Goal: Transaction & Acquisition: Purchase product/service

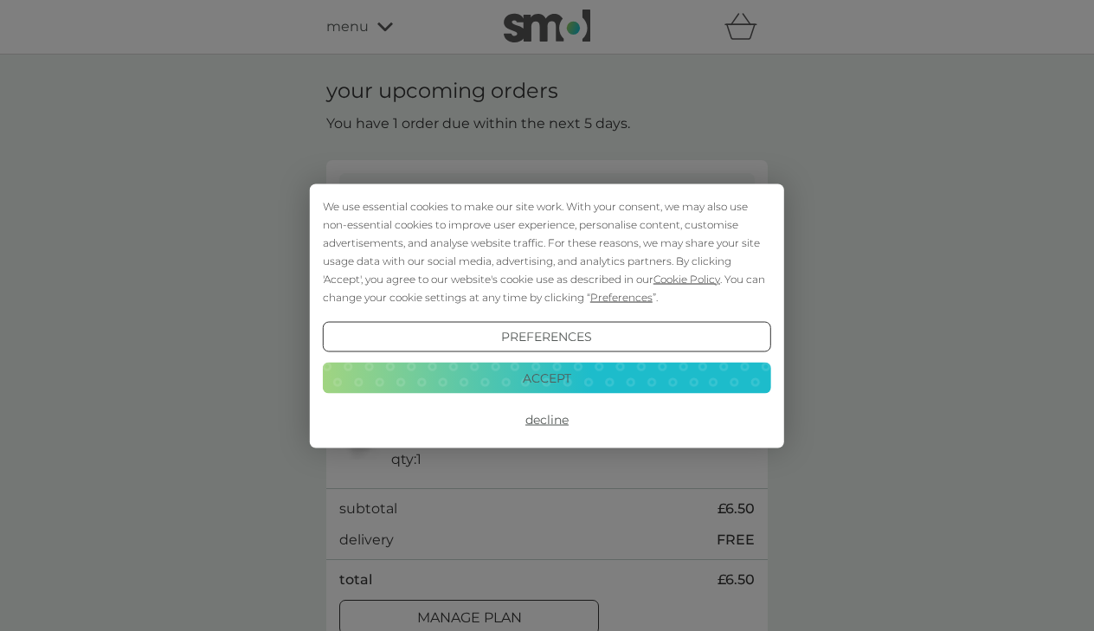
click at [549, 417] on button "Decline" at bounding box center [547, 419] width 448 height 31
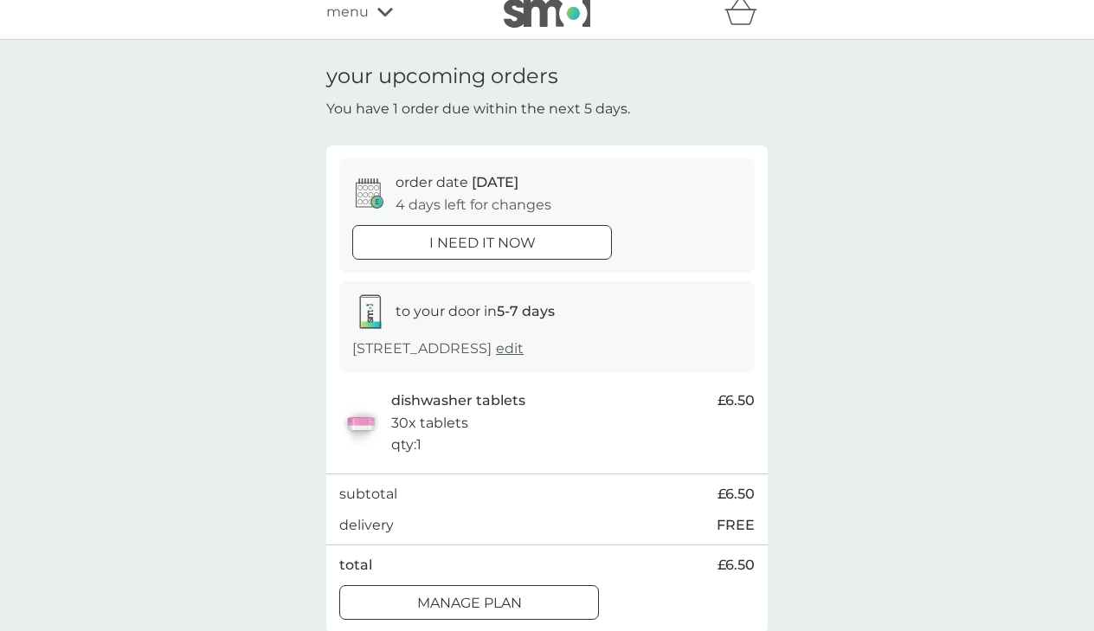
scroll to position [61, 0]
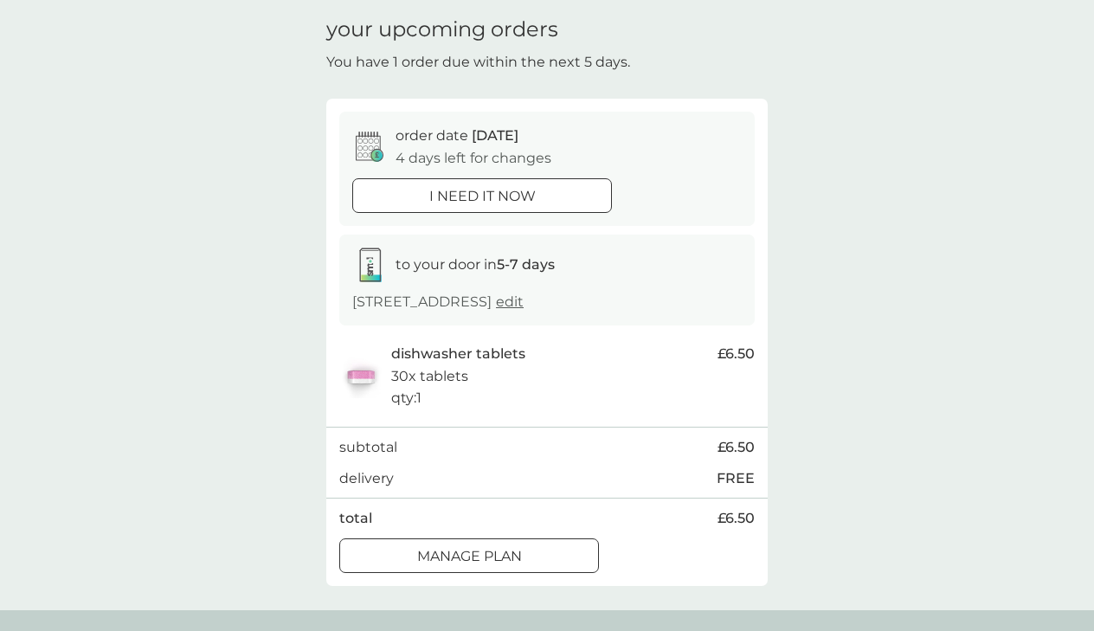
click at [539, 185] on div "i need it now" at bounding box center [482, 196] width 258 height 22
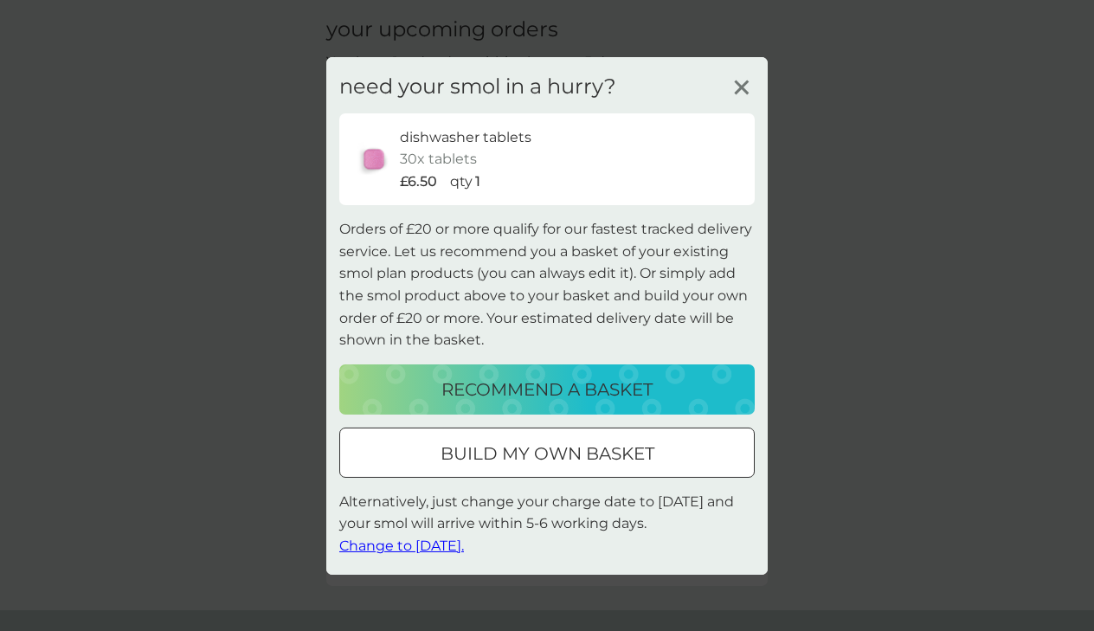
click at [583, 452] on p "build my own basket" at bounding box center [547, 454] width 214 height 28
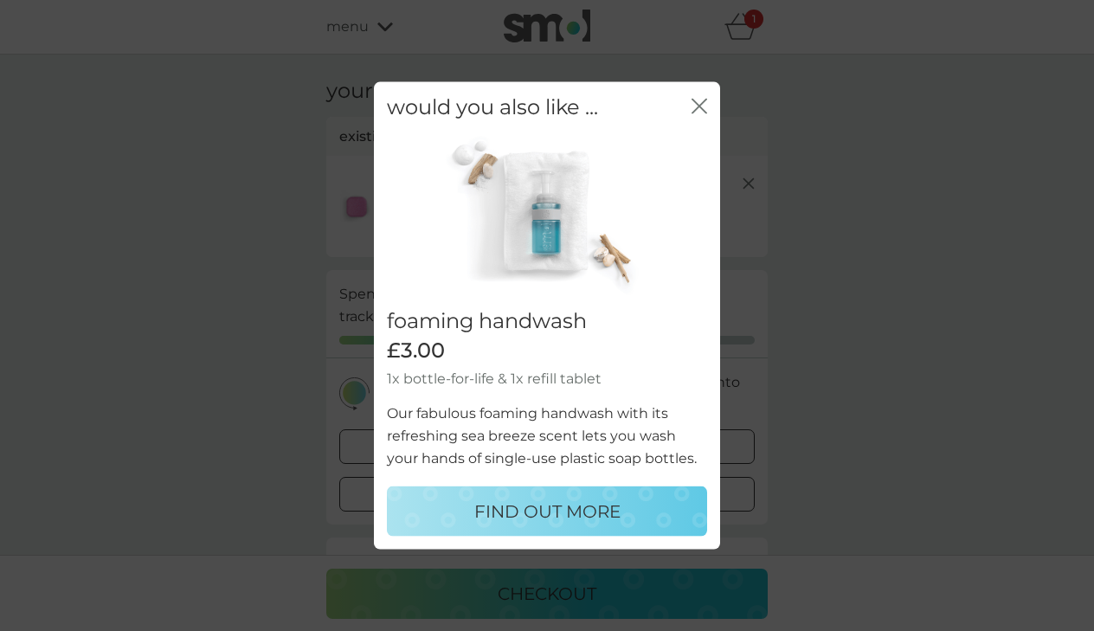
click at [691, 112] on icon "close" at bounding box center [699, 106] width 16 height 16
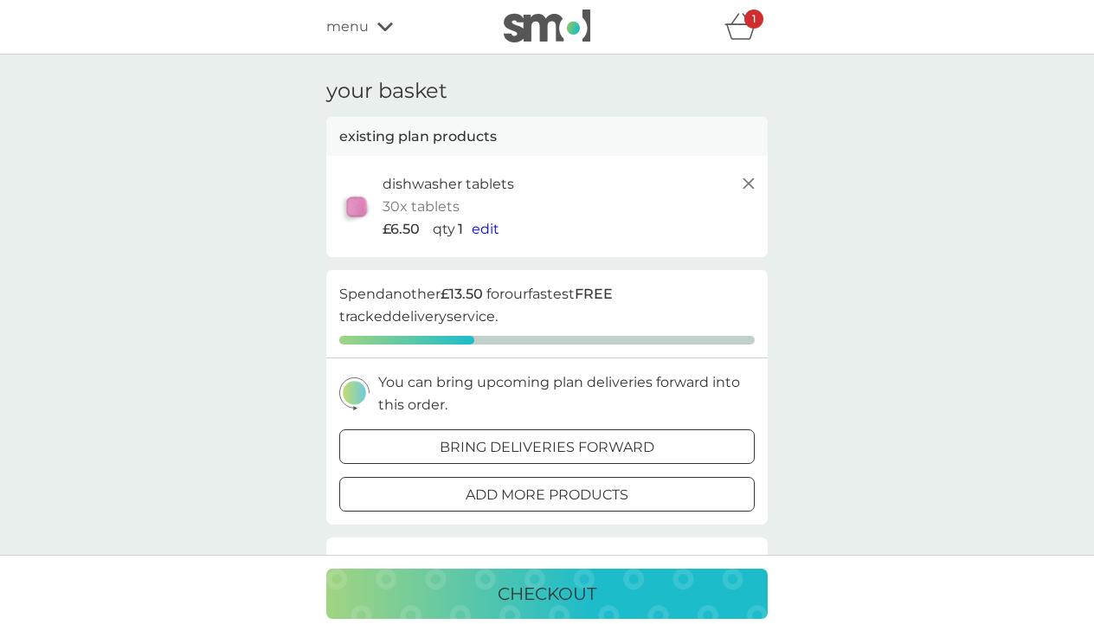
click at [611, 485] on p "add more products" at bounding box center [547, 495] width 163 height 22
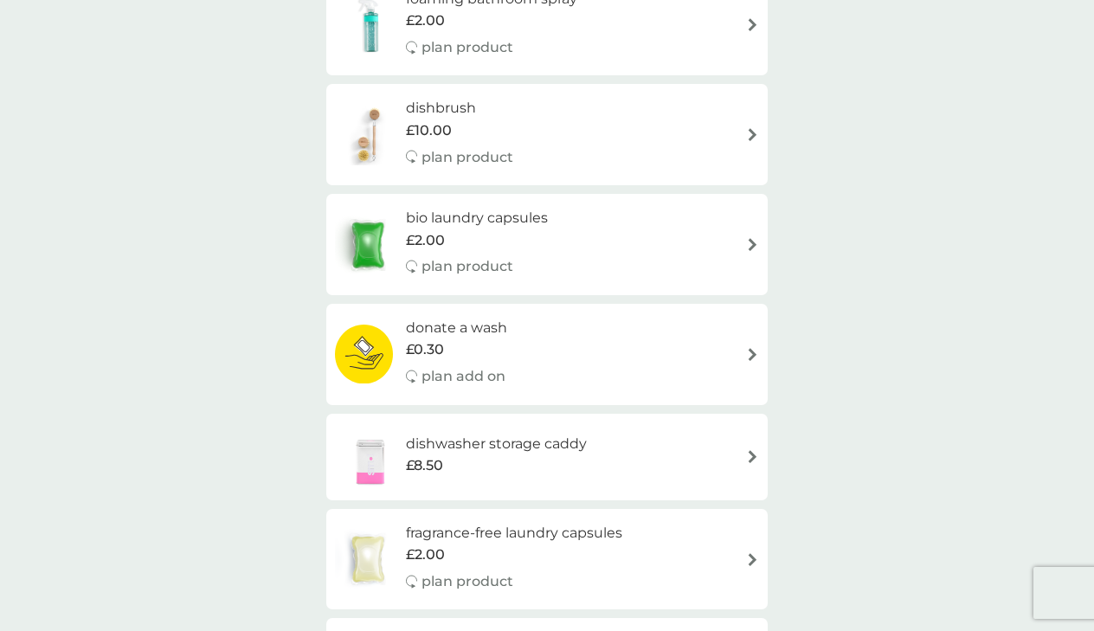
scroll to position [561, 0]
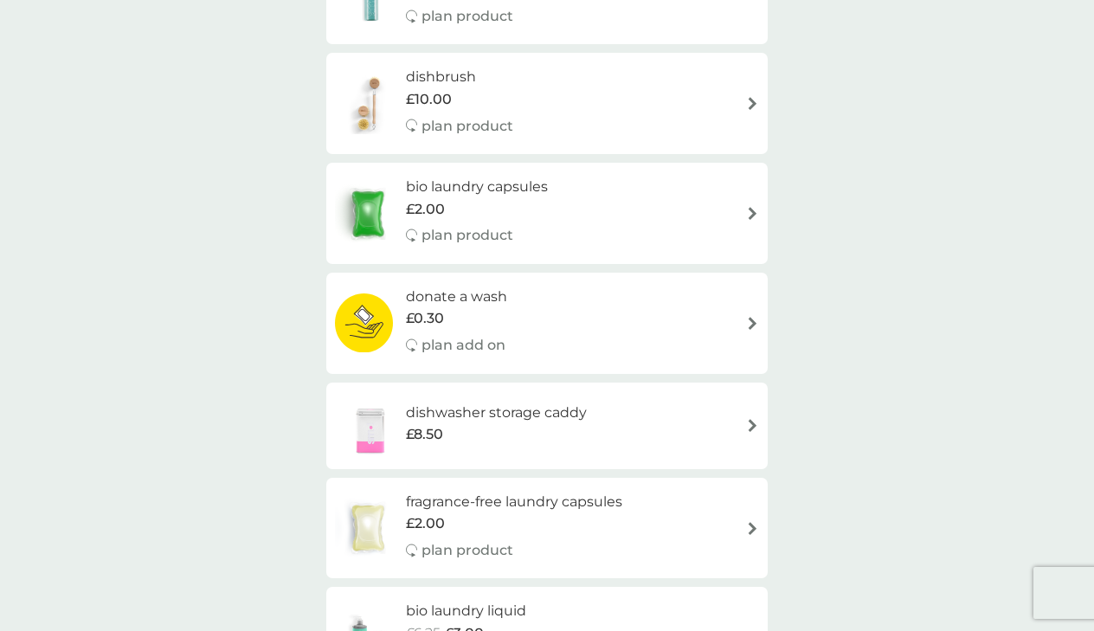
click at [741, 203] on div "bio laundry capsules £2.00 plan product" at bounding box center [547, 213] width 424 height 75
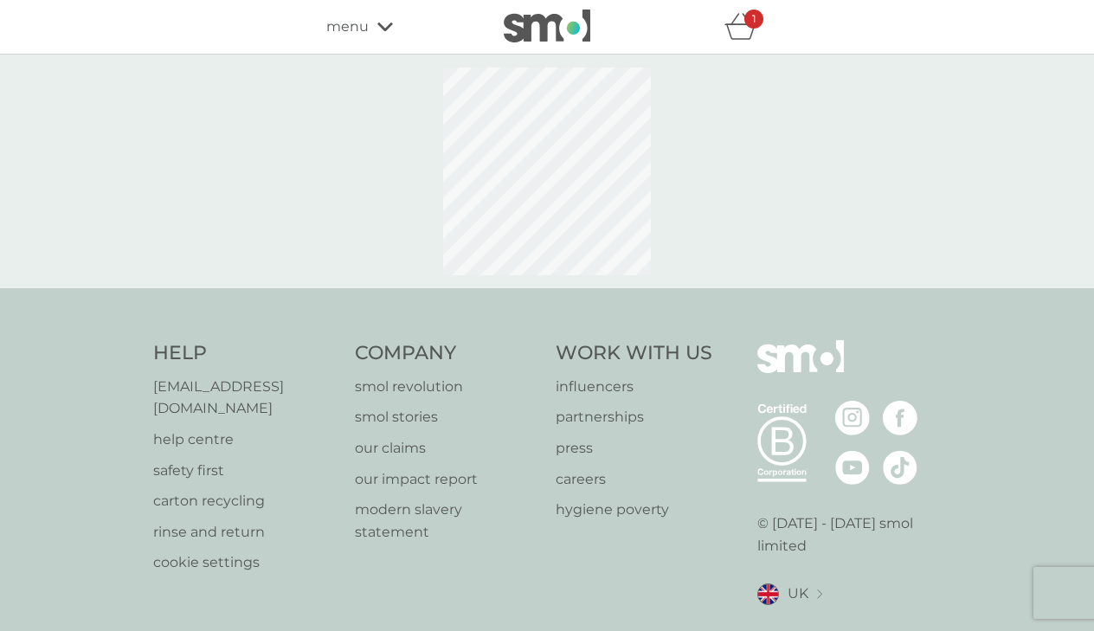
select select "42"
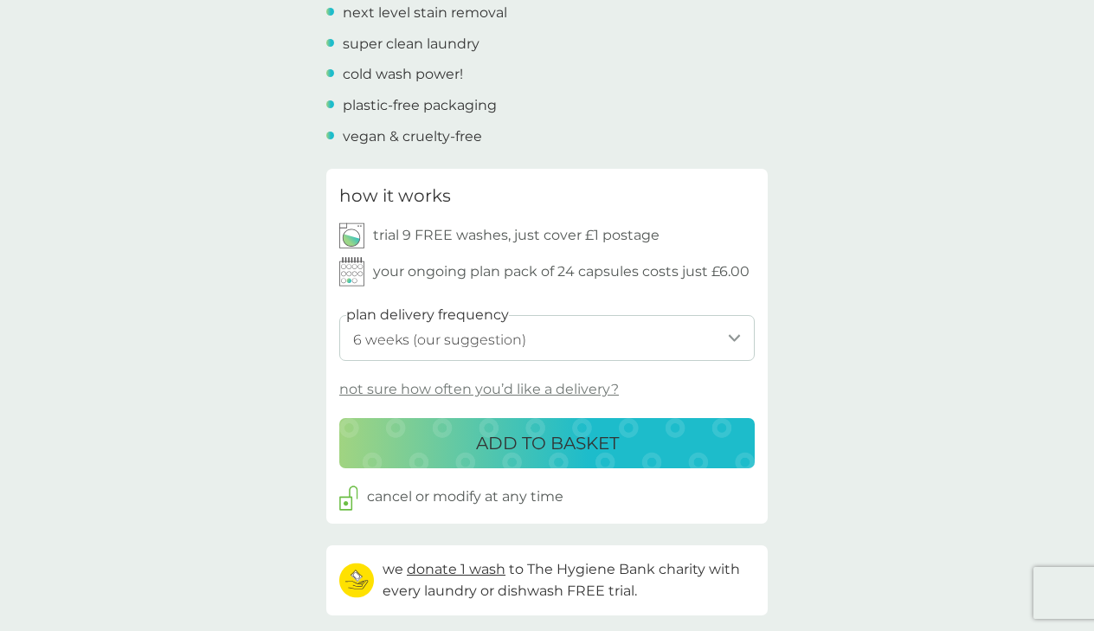
scroll to position [684, 0]
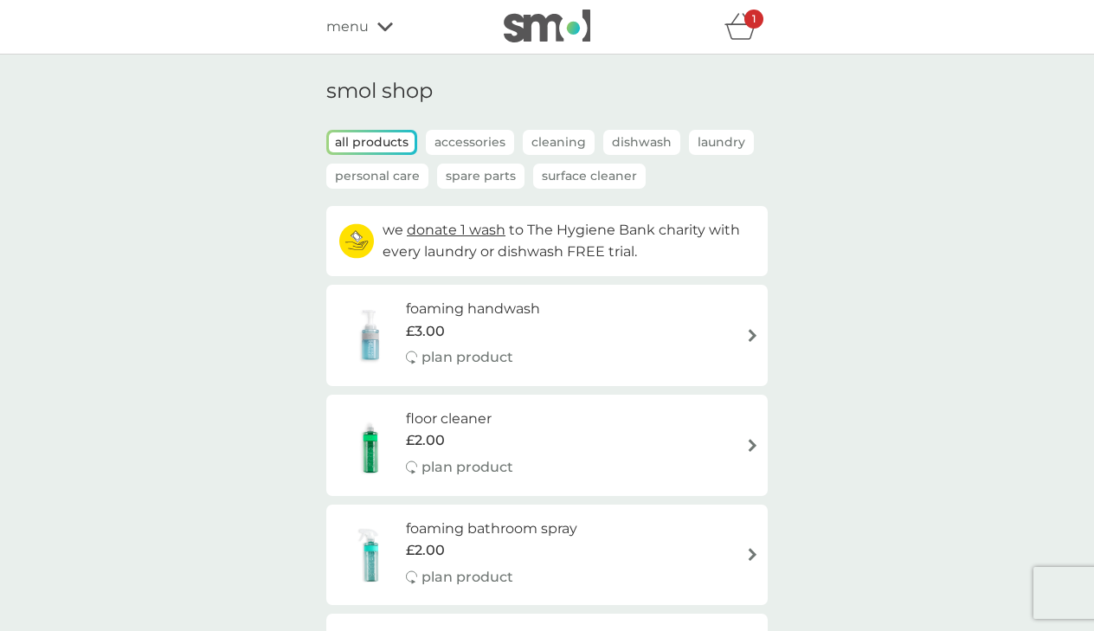
click at [726, 141] on p "Laundry" at bounding box center [721, 142] width 65 height 25
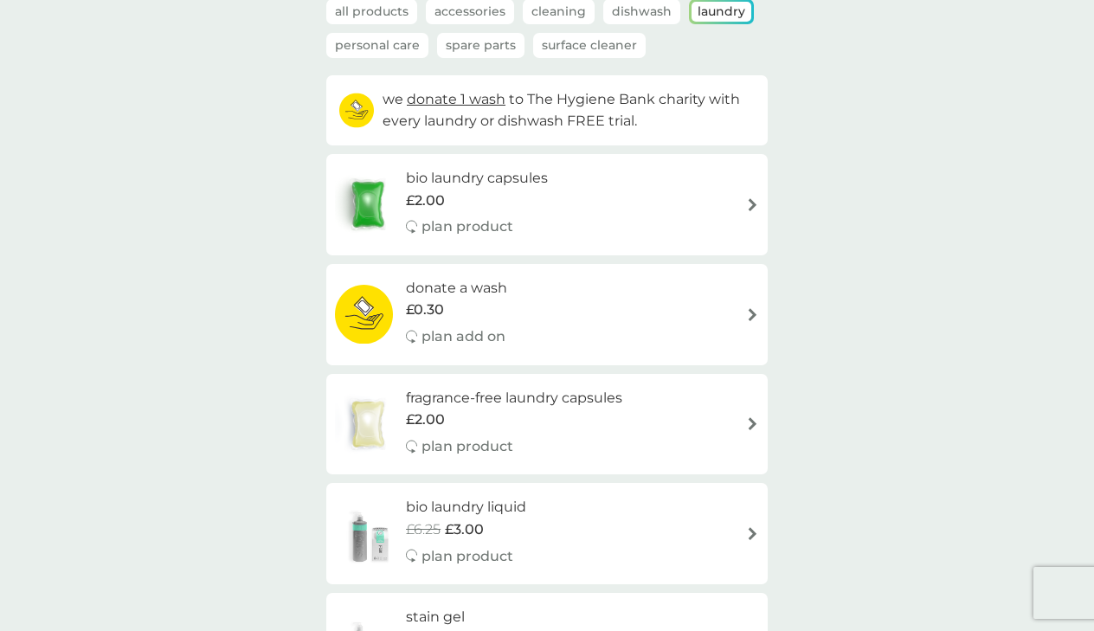
scroll to position [128, 0]
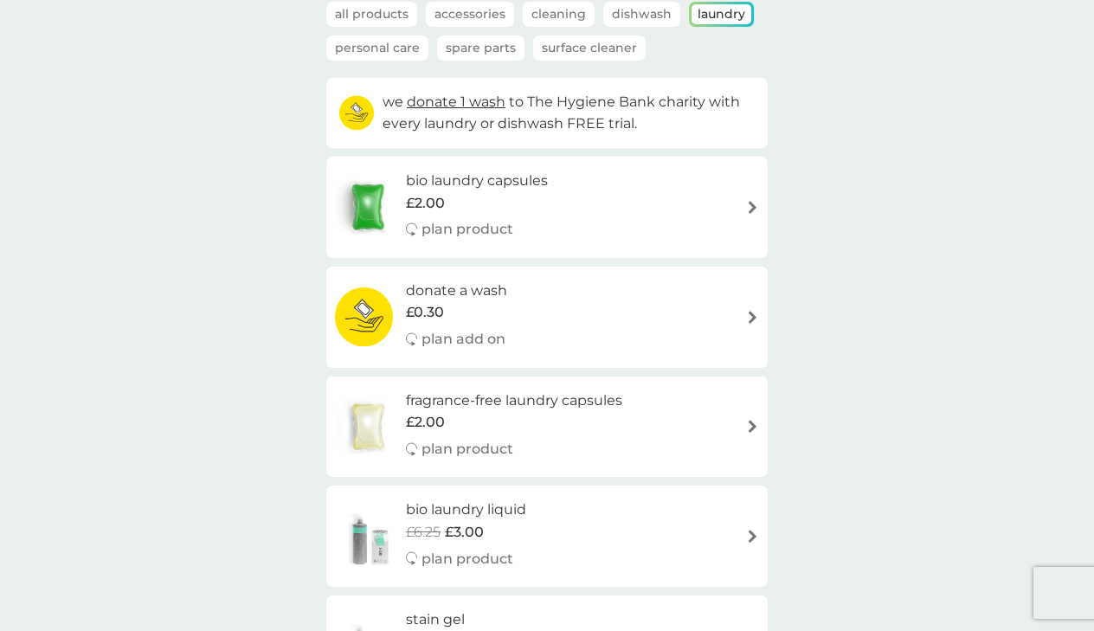
click at [702, 217] on div "bio laundry capsules £2.00 plan product" at bounding box center [547, 207] width 424 height 75
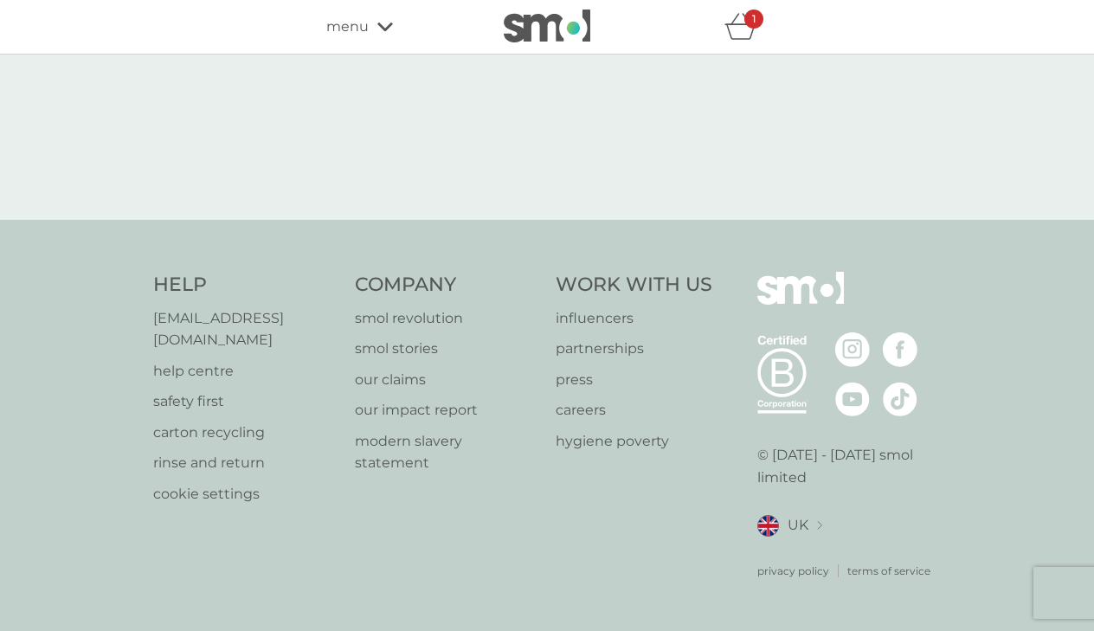
select select "42"
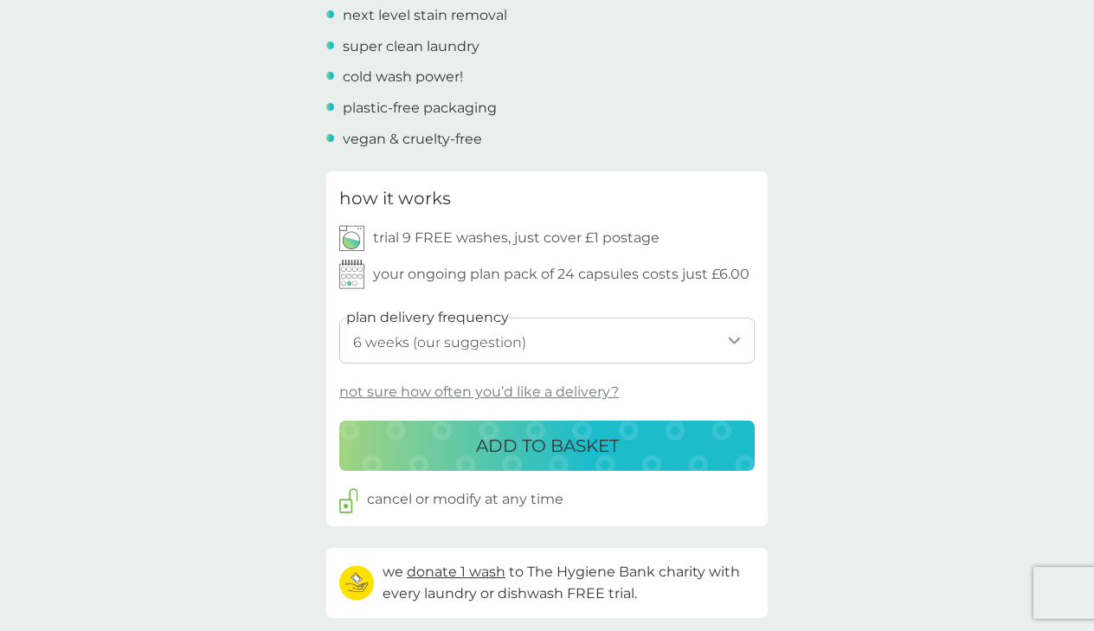
scroll to position [684, 0]
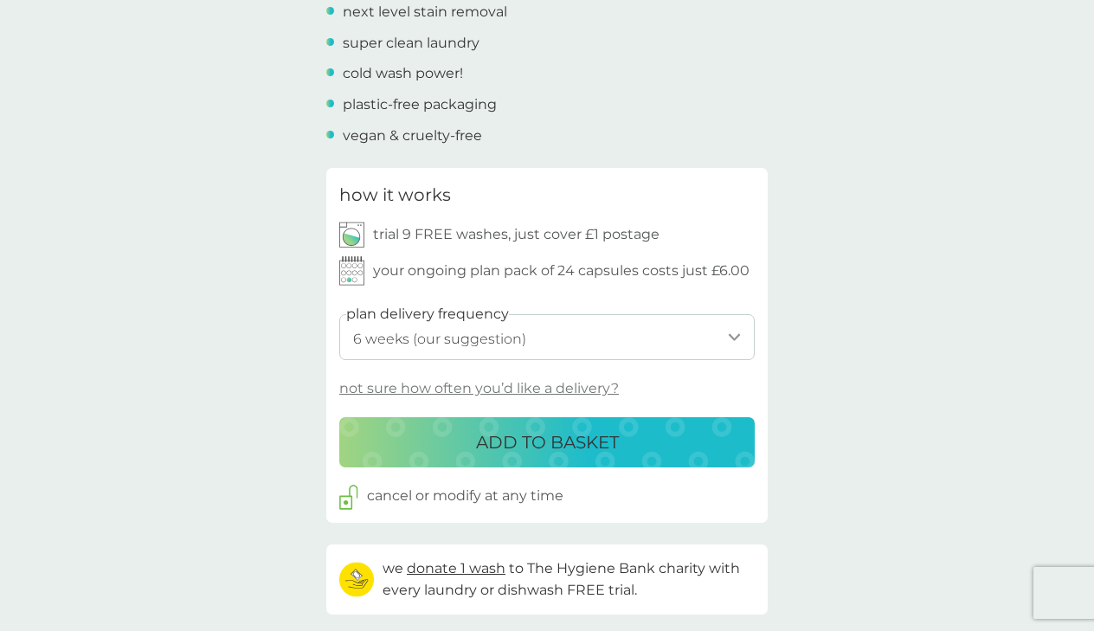
click at [575, 429] on p "ADD TO BASKET" at bounding box center [547, 442] width 143 height 28
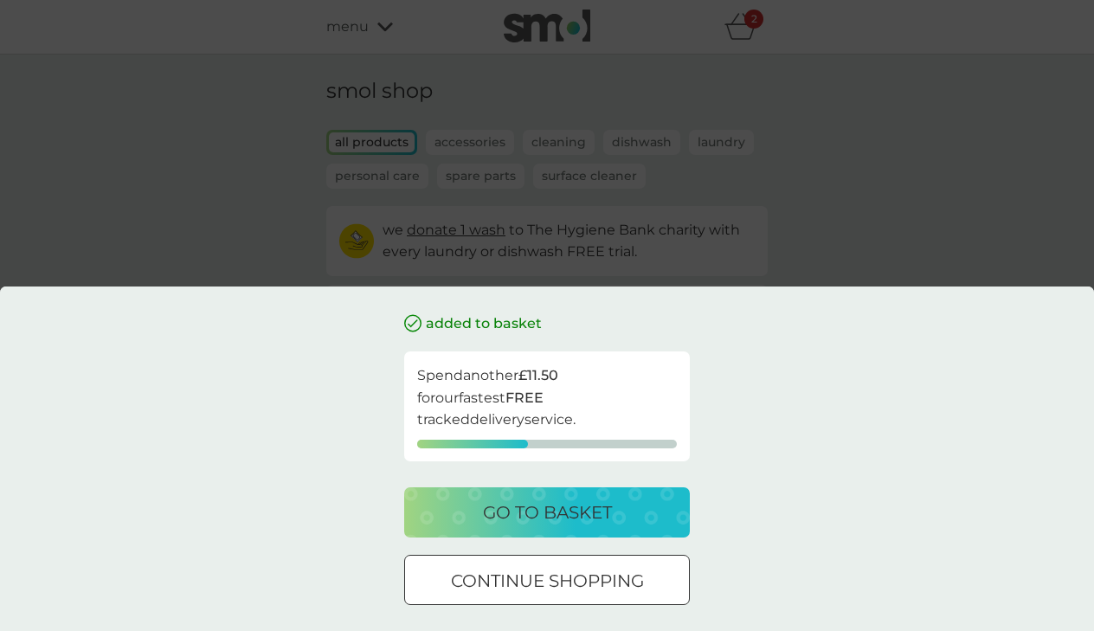
click at [557, 514] on p "go to basket" at bounding box center [547, 512] width 129 height 28
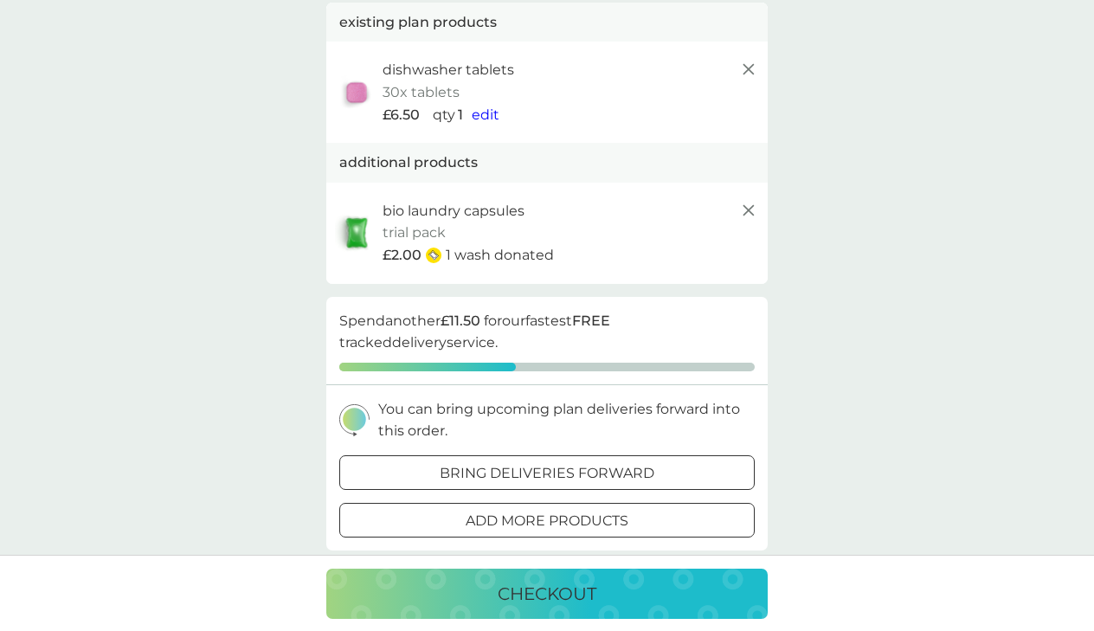
scroll to position [95, 0]
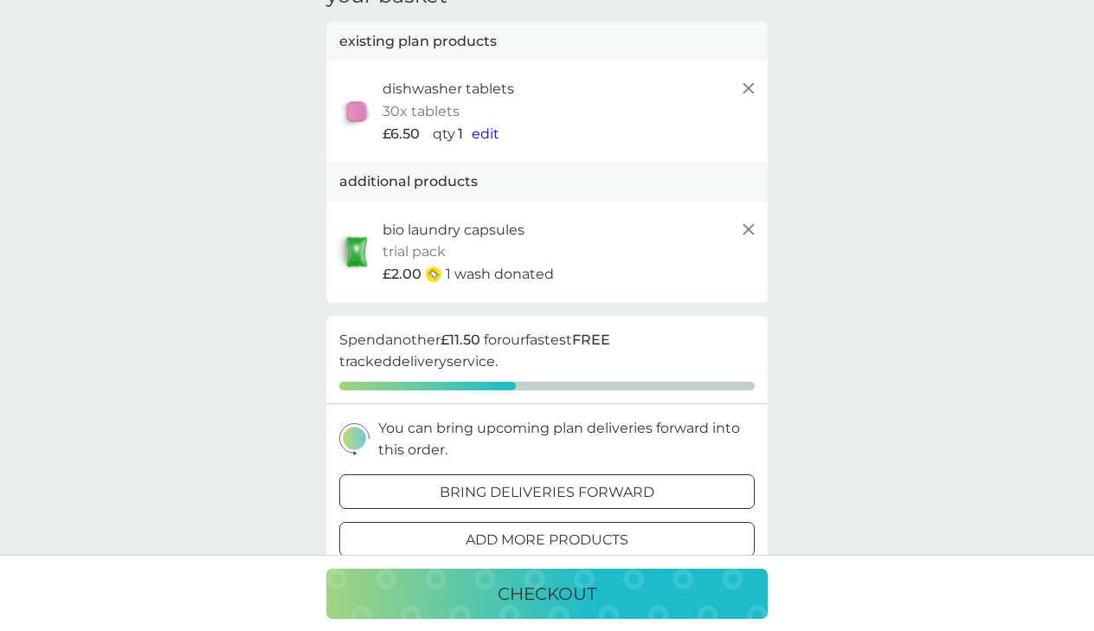
click at [548, 603] on p "checkout" at bounding box center [547, 594] width 99 height 28
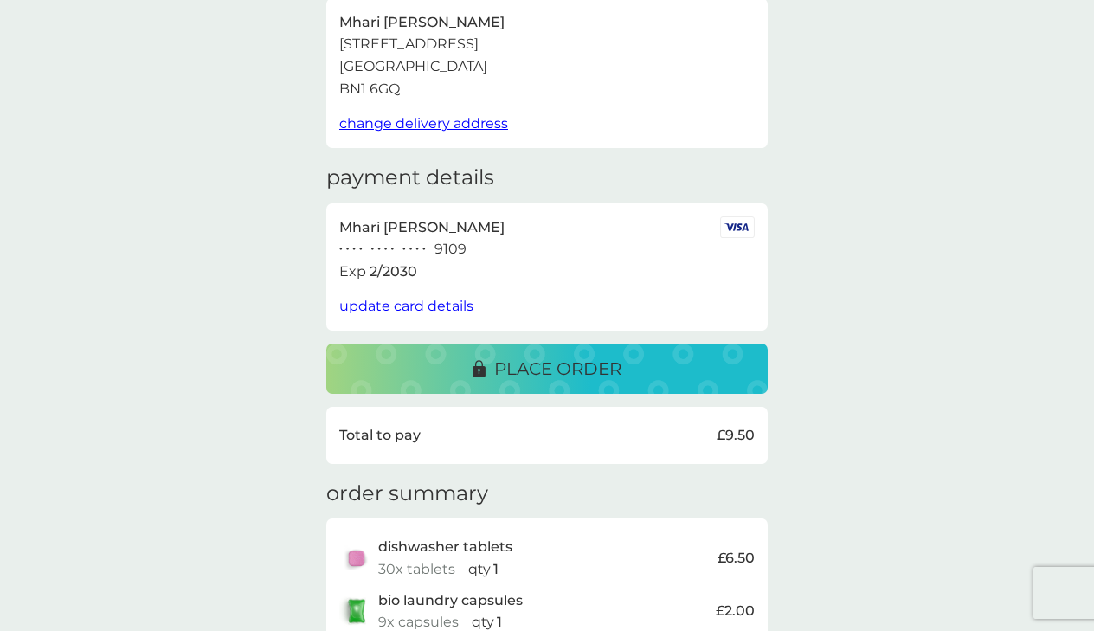
scroll to position [119, 0]
click at [573, 355] on p "place order" at bounding box center [557, 368] width 127 height 28
